Goal: Connect with others: Establish contact or relationships with other users

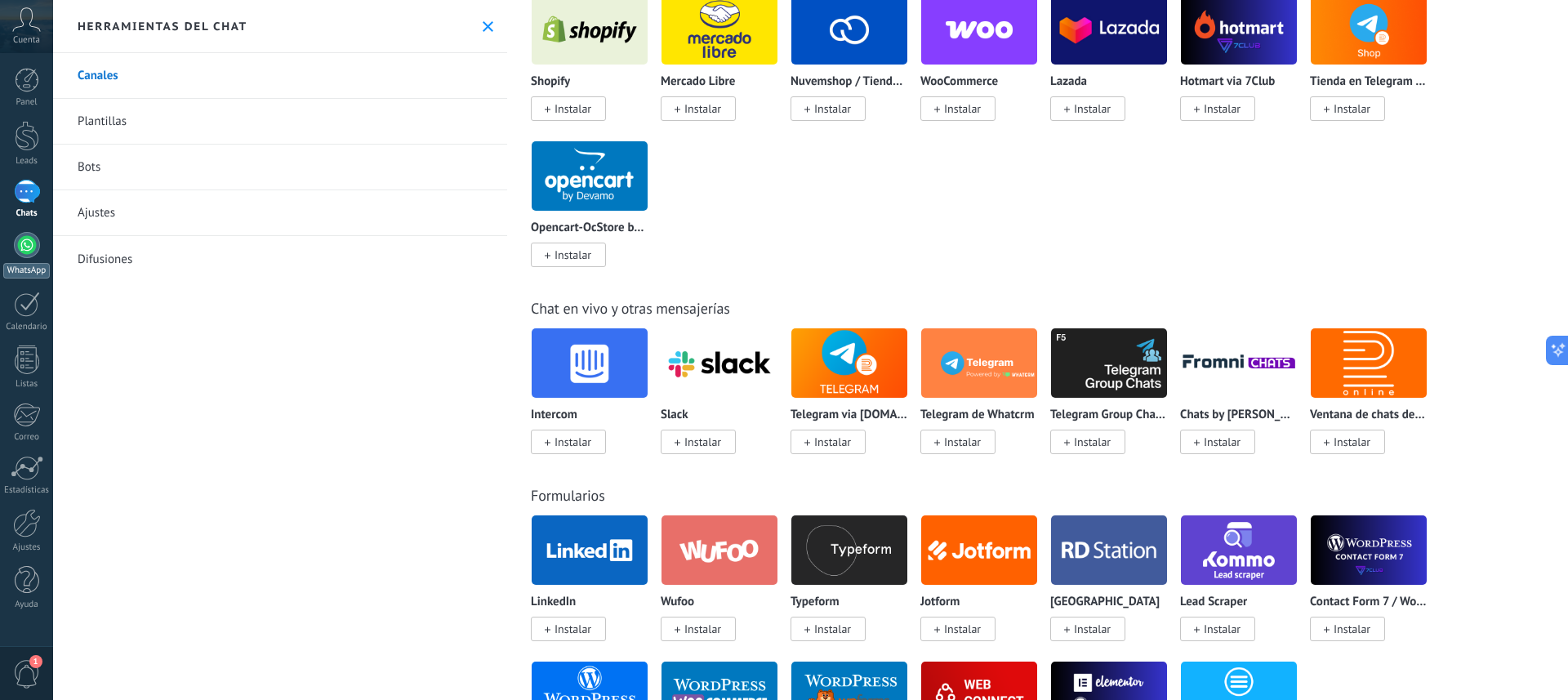
click at [26, 250] on div at bounding box center [26, 245] width 26 height 26
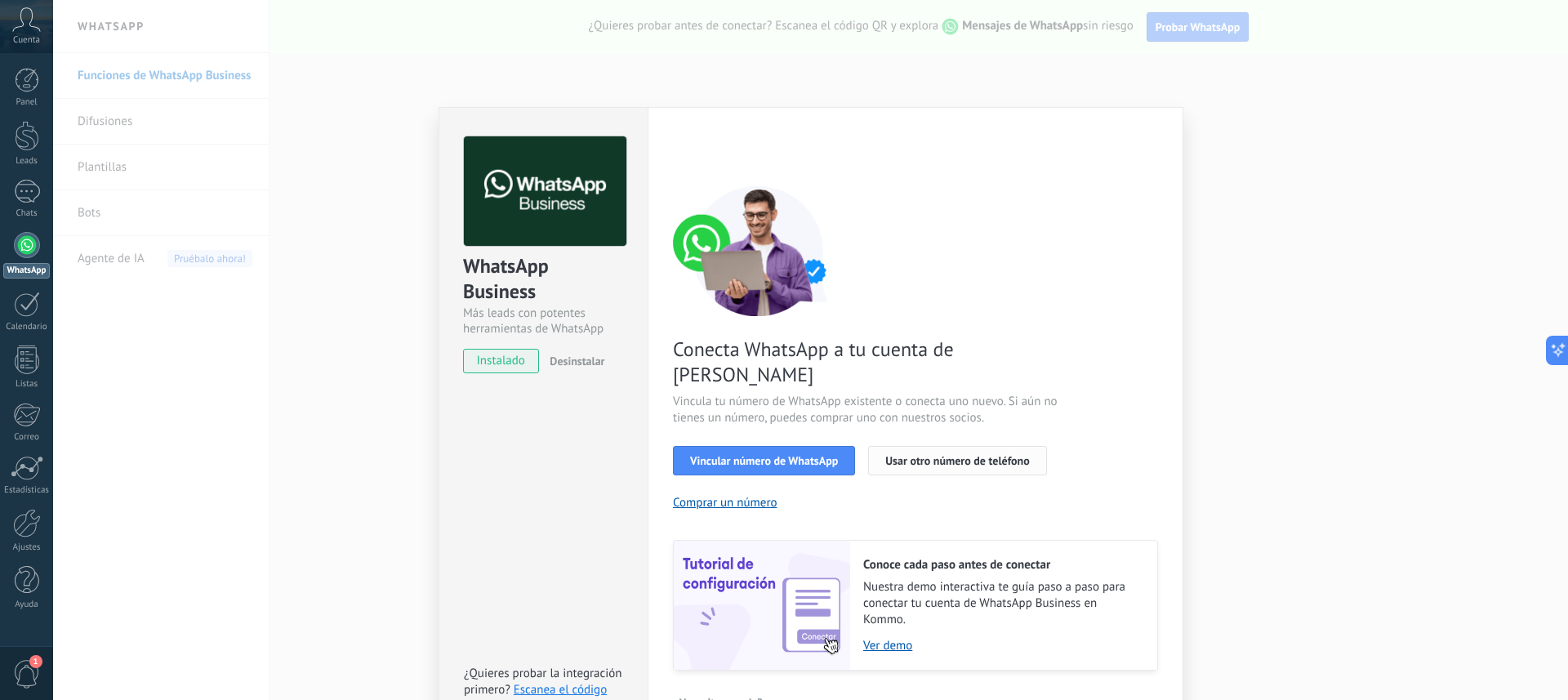
click at [930, 455] on span "Usar otro número de teléfono" at bounding box center [957, 460] width 143 height 12
click at [944, 455] on span "Usar otro número de teléfono" at bounding box center [957, 460] width 143 height 12
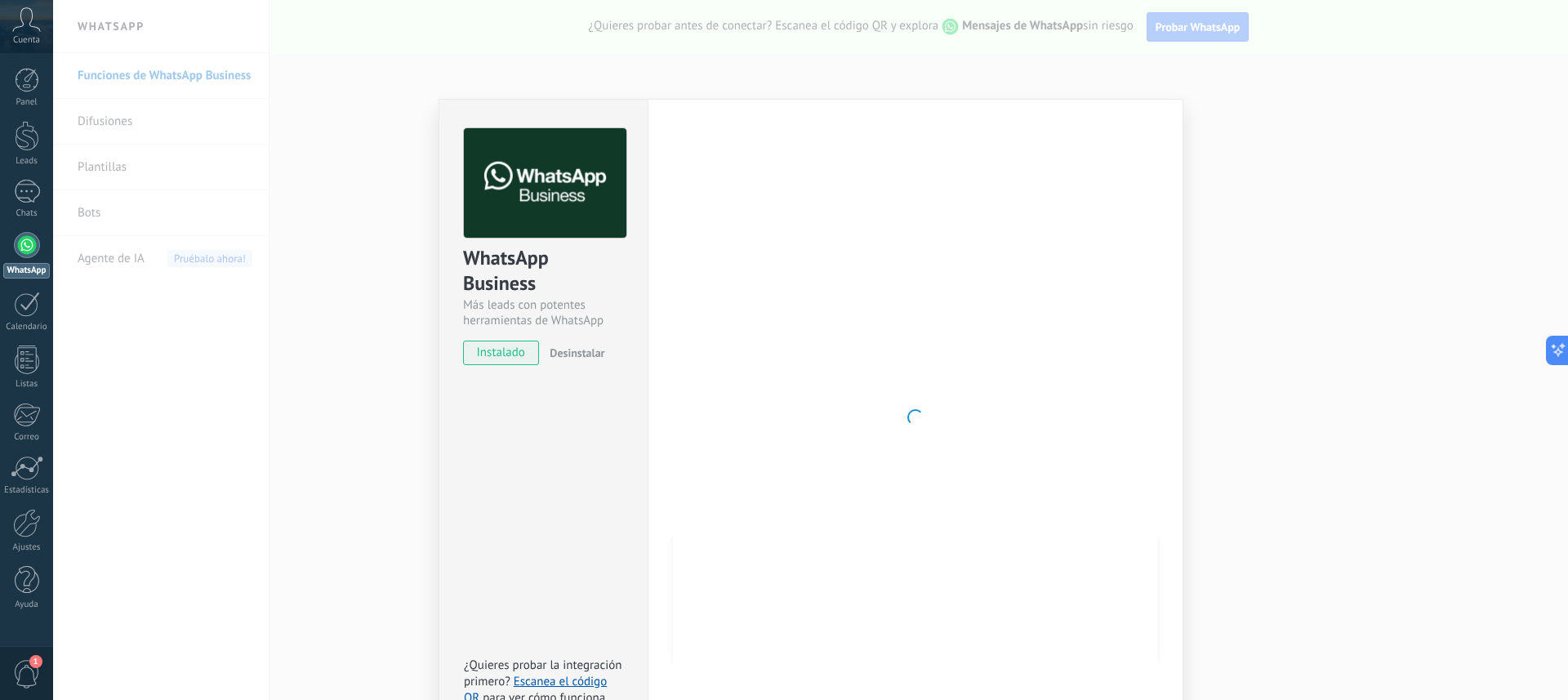
scroll to position [7, 0]
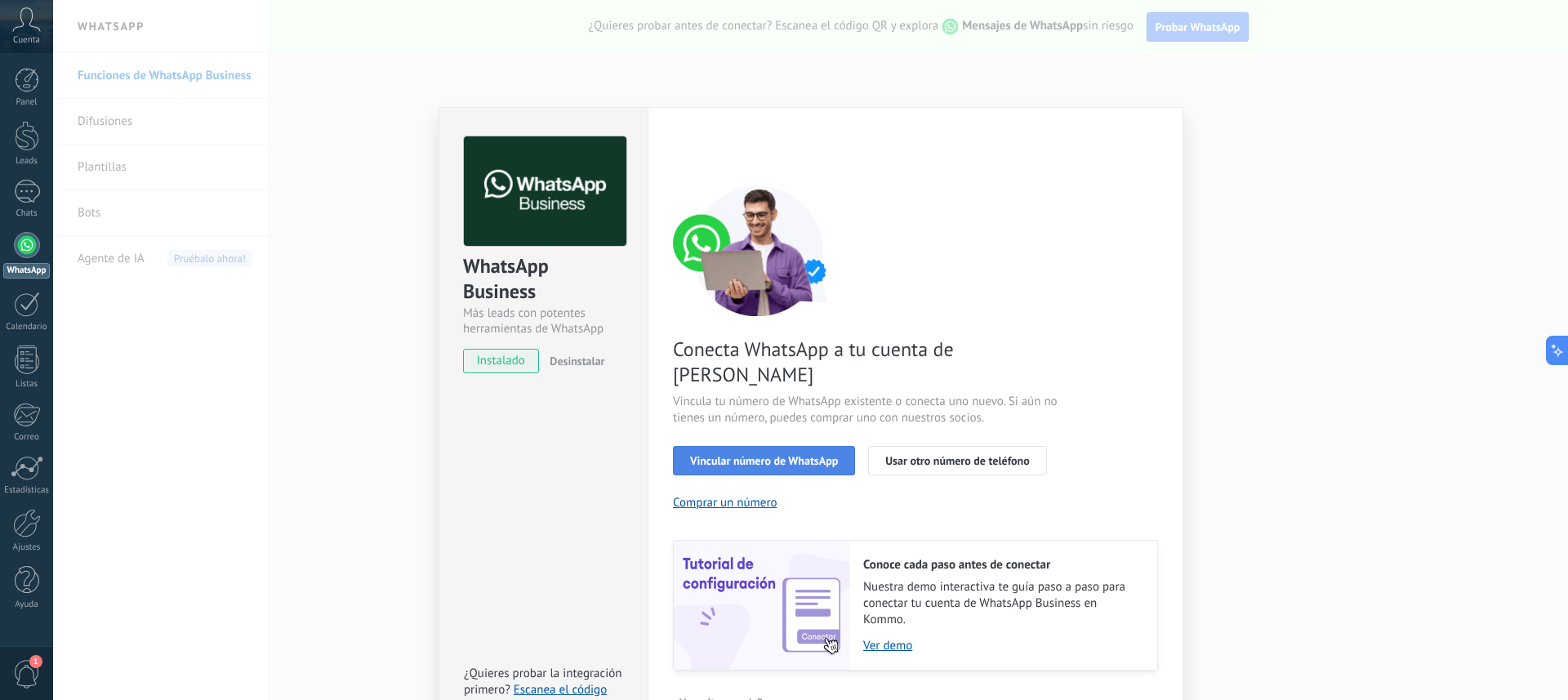
click at [776, 455] on span "Vincular número de WhatsApp" at bounding box center [764, 460] width 148 height 12
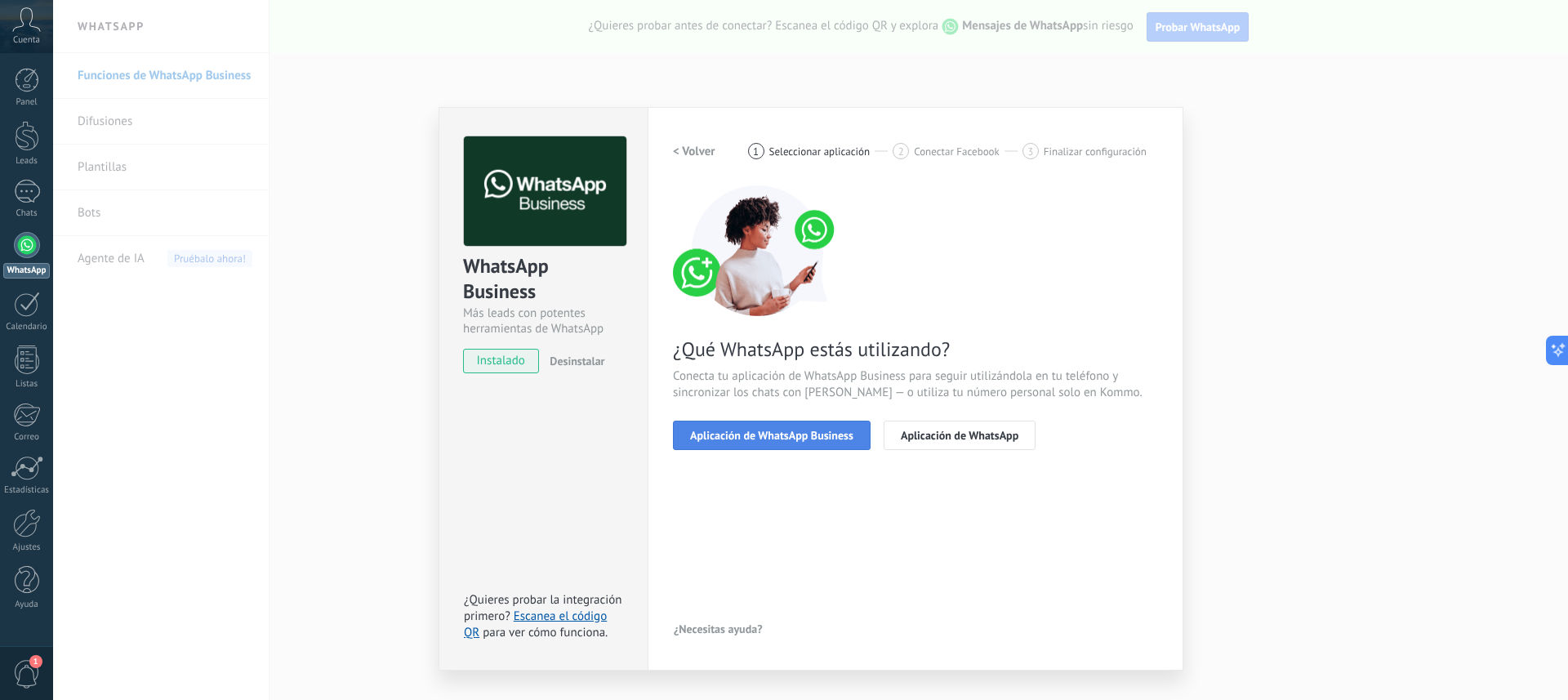
click at [776, 438] on span "Aplicación de WhatsApp Business" at bounding box center [772, 435] width 163 height 12
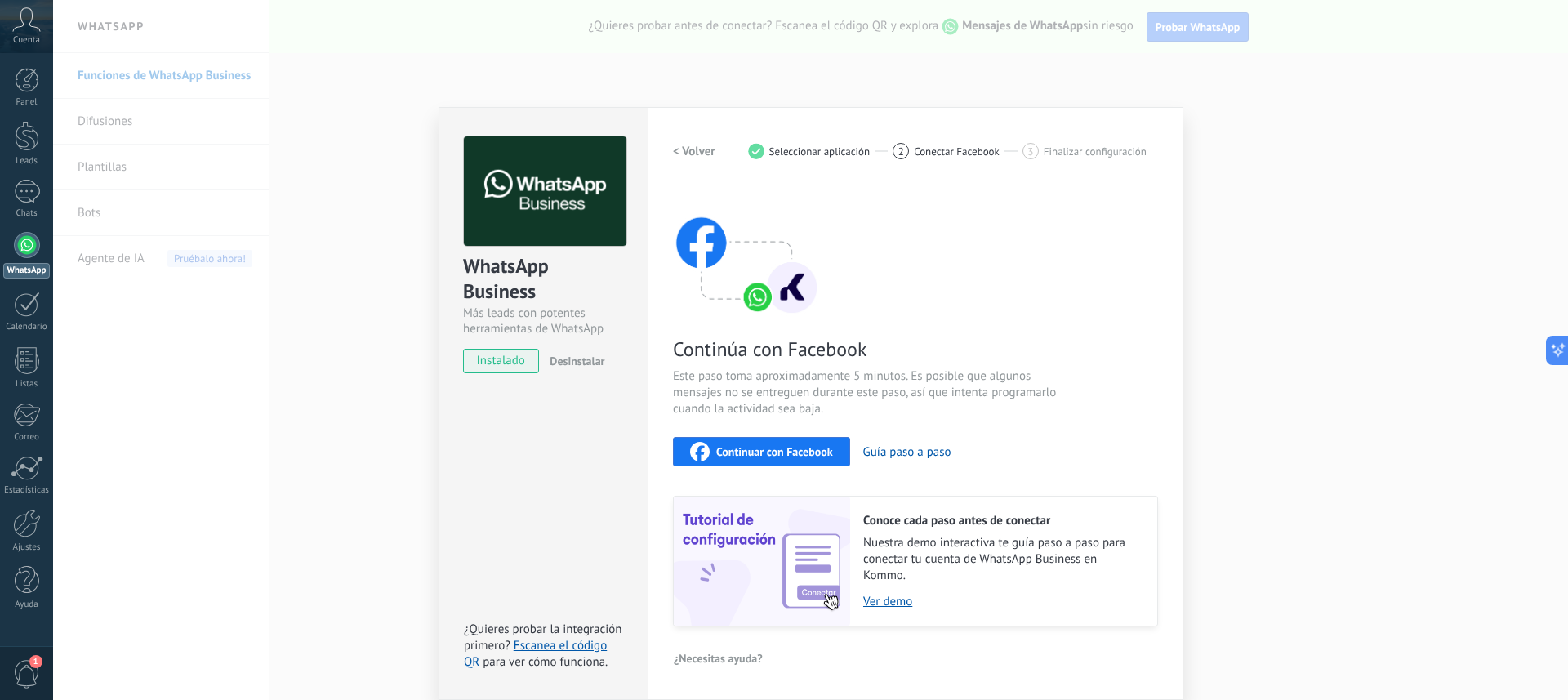
click at [773, 456] on span "Continuar con Facebook" at bounding box center [774, 451] width 117 height 12
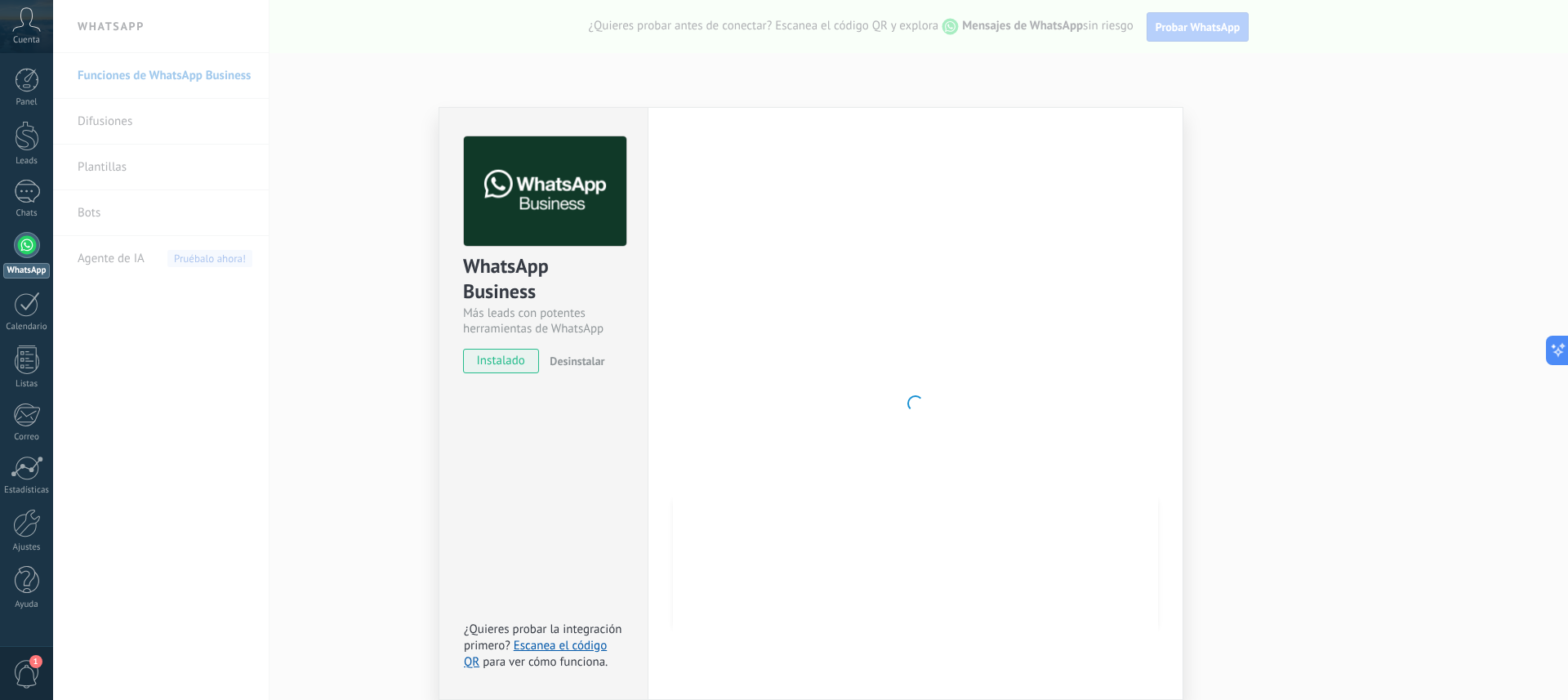
click at [354, 91] on div "WhatsApp Business Más leads con potentes herramientas de WhatsApp instalado Des…" at bounding box center [811, 350] width 1515 height 700
